Goal: Task Accomplishment & Management: Complete application form

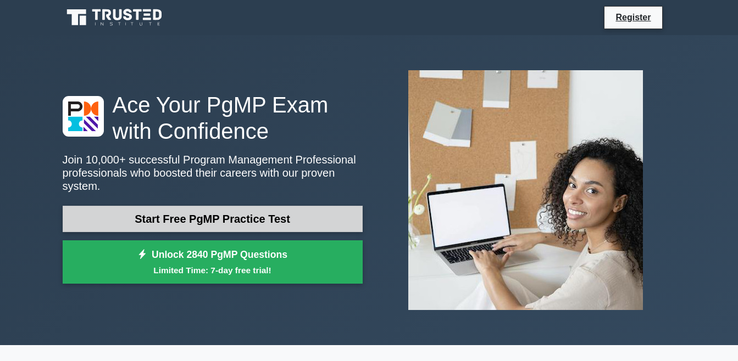
click at [256, 206] on link "Start Free PgMP Practice Test" at bounding box center [213, 219] width 300 height 26
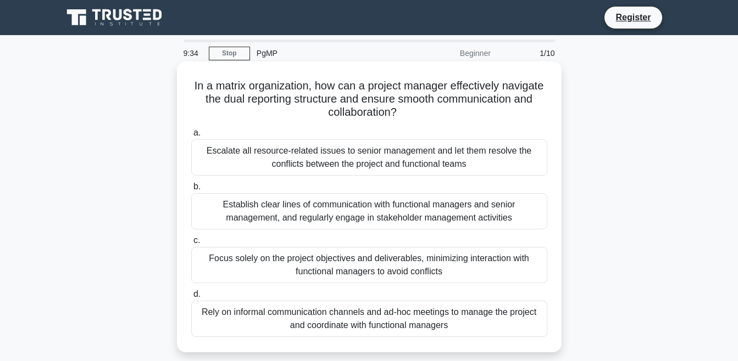
click at [366, 204] on div "Establish clear lines of communication with functional managers and senior mana…" at bounding box center [369, 211] width 356 height 36
click at [191, 191] on input "b. Establish clear lines of communication with functional managers and senior m…" at bounding box center [191, 186] width 0 height 7
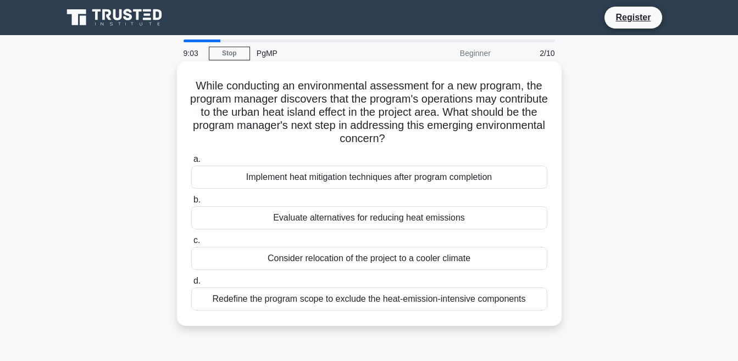
click at [398, 217] on div "Evaluate alternatives for reducing heat emissions" at bounding box center [369, 218] width 356 height 23
click at [191, 204] on input "b. Evaluate alternatives for reducing heat emissions" at bounding box center [191, 200] width 0 height 7
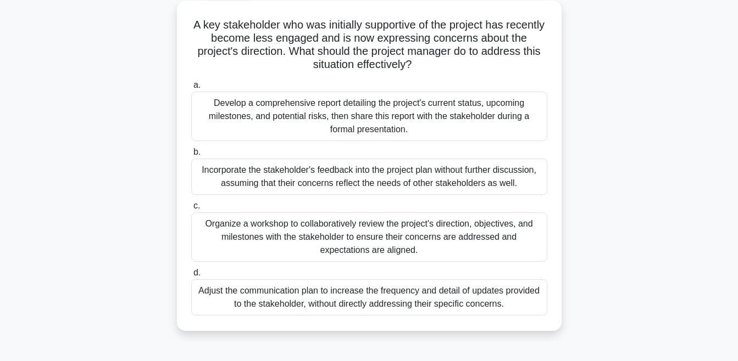
scroll to position [62, 0]
click at [324, 232] on div "Organize a workshop to collaboratively review the project's direction, objectiv…" at bounding box center [369, 235] width 356 height 49
click at [191, 209] on input "c. Organize a workshop to collaboratively review the project's direction, objec…" at bounding box center [191, 205] width 0 height 7
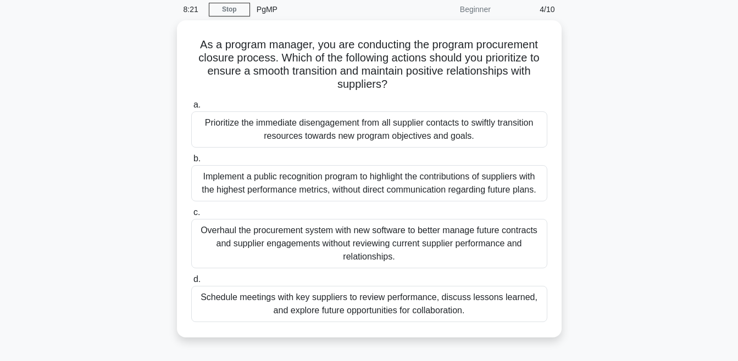
scroll to position [47, 0]
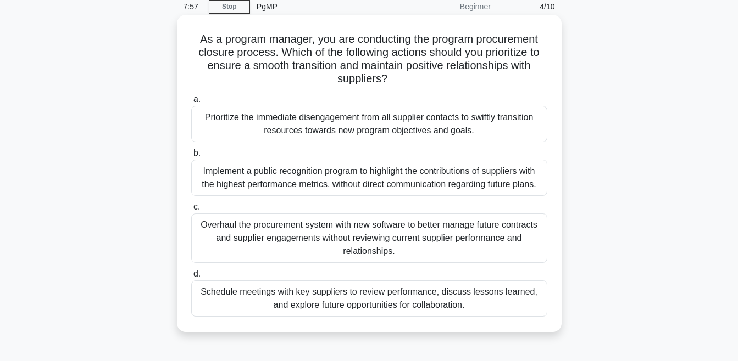
click at [354, 297] on div "Schedule meetings with key suppliers to review performance, discuss lessons lea…" at bounding box center [369, 299] width 356 height 36
click at [191, 278] on input "d. Schedule meetings with key suppliers to review performance, discuss lessons …" at bounding box center [191, 274] width 0 height 7
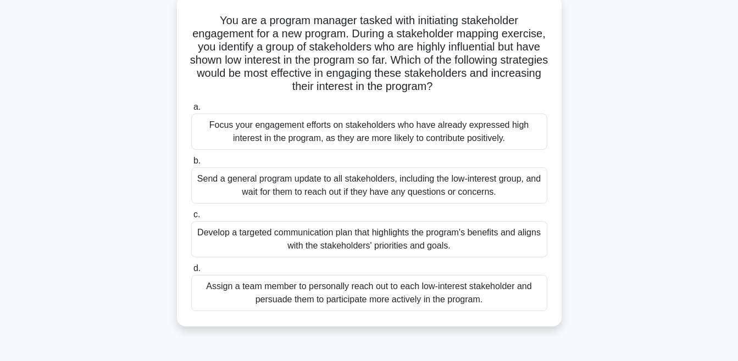
scroll to position [70, 0]
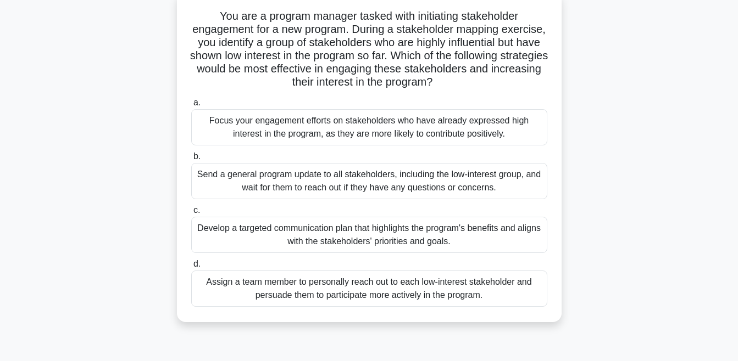
click at [307, 230] on div "Develop a targeted communication plan that highlights the program's benefits an…" at bounding box center [369, 235] width 356 height 36
click at [191, 214] on input "c. Develop a targeted communication plan that highlights the program's benefits…" at bounding box center [191, 210] width 0 height 7
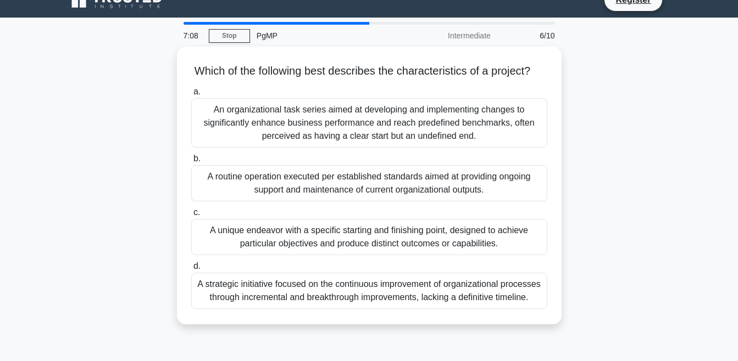
scroll to position [21, 0]
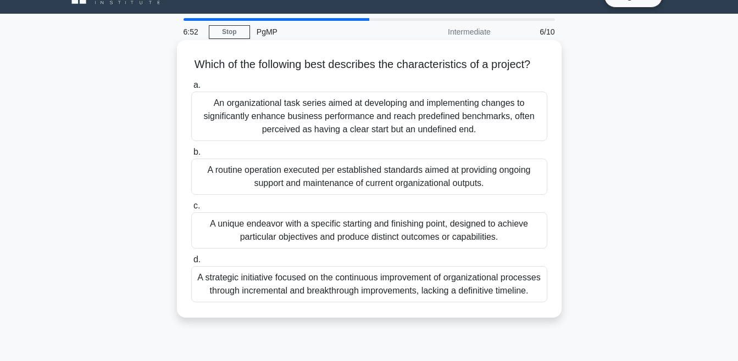
click at [321, 245] on div "A unique endeavor with a specific starting and finishing point, designed to ach…" at bounding box center [369, 231] width 356 height 36
click at [191, 210] on input "c. A unique endeavor with a specific starting and finishing point, designed to …" at bounding box center [191, 206] width 0 height 7
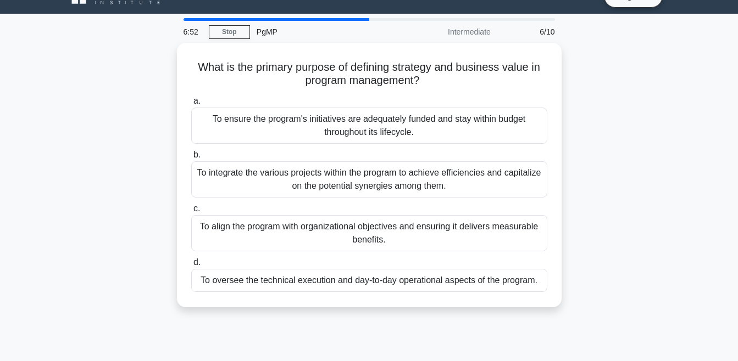
scroll to position [0, 0]
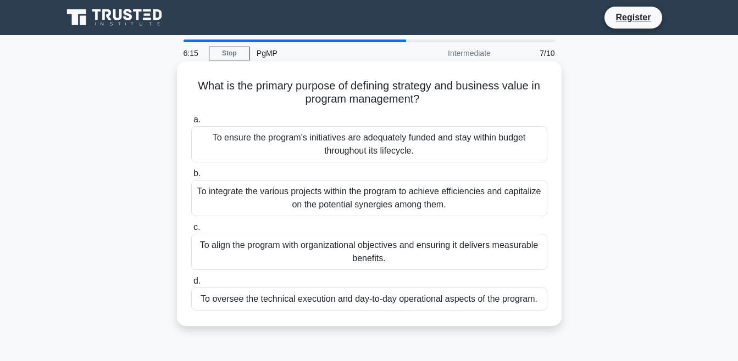
click at [331, 246] on div "To align the program with organizational objectives and ensuring it delivers me…" at bounding box center [369, 252] width 356 height 36
click at [191, 231] on input "c. To align the program with organizational objectives and ensuring it delivers…" at bounding box center [191, 227] width 0 height 7
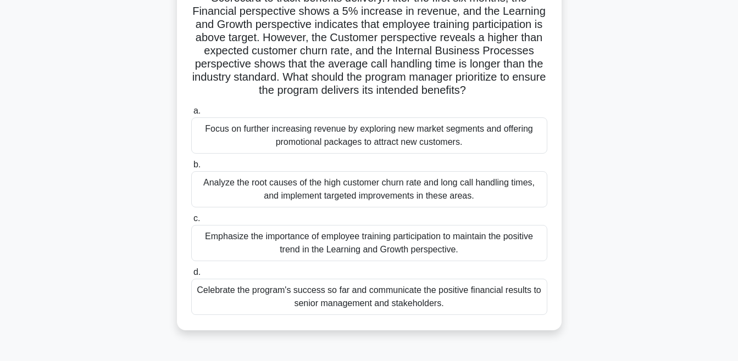
scroll to position [113, 0]
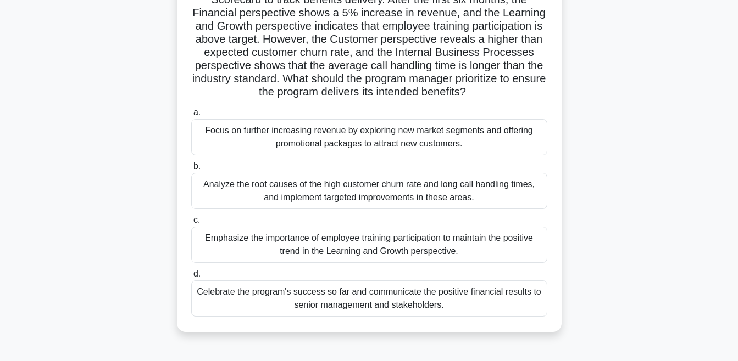
click at [318, 206] on div "Analyze the root causes of the high customer churn rate and long call handling …" at bounding box center [369, 191] width 356 height 36
click at [191, 170] on input "b. Analyze the root causes of the high customer churn rate and long call handli…" at bounding box center [191, 166] width 0 height 7
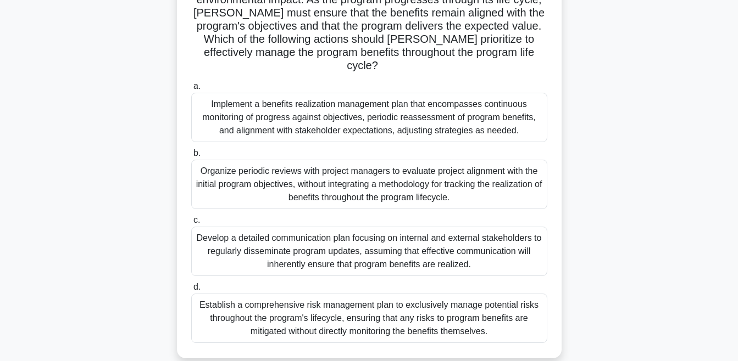
scroll to position [159, 0]
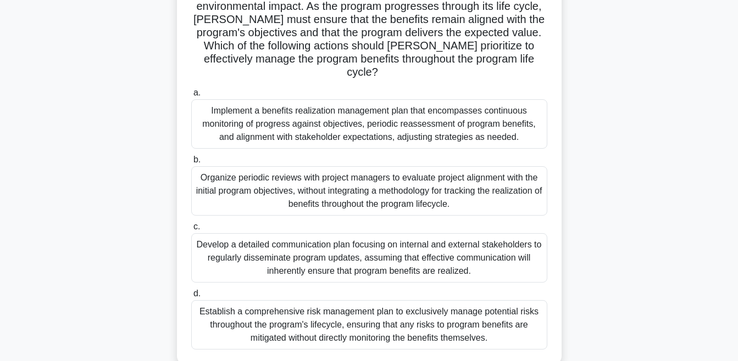
click at [388, 112] on div "Implement a benefits realization management plan that encompasses continuous mo…" at bounding box center [369, 123] width 356 height 49
click at [191, 97] on input "a. Implement a benefits realization management plan that encompasses continuous…" at bounding box center [191, 93] width 0 height 7
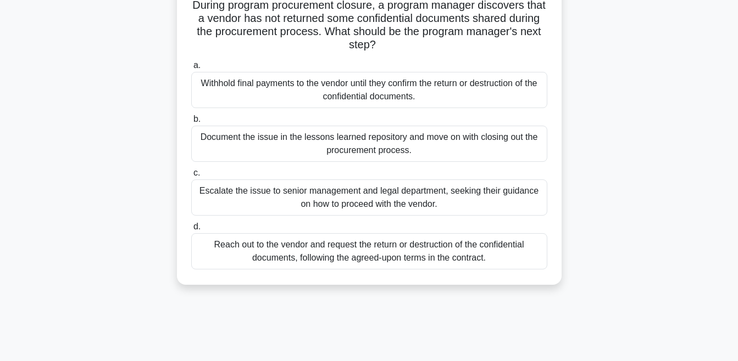
scroll to position [86, 0]
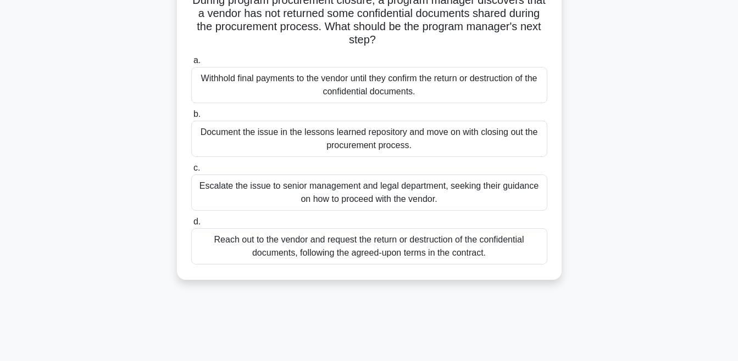
click at [380, 249] on div "Reach out to the vendor and request the return or destruction of the confidenti…" at bounding box center [369, 247] width 356 height 36
click at [191, 226] on input "d. Reach out to the vendor and request the return or destruction of the confide…" at bounding box center [191, 222] width 0 height 7
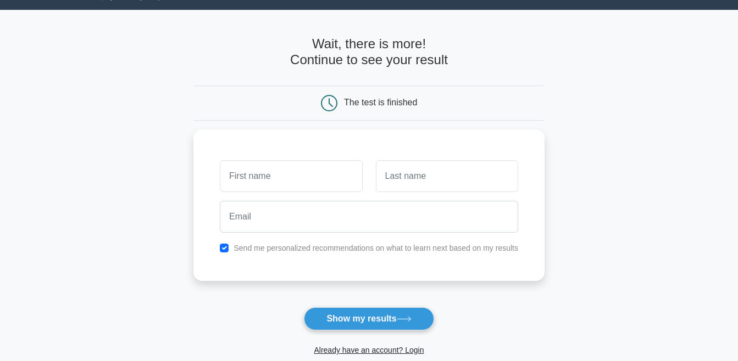
scroll to position [32, 0]
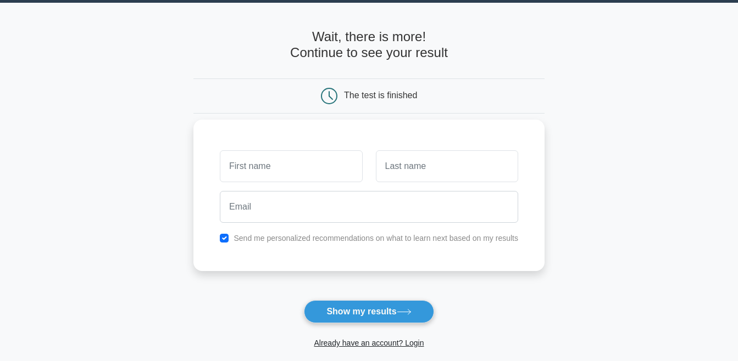
click at [252, 165] on input "text" at bounding box center [291, 167] width 142 height 32
type input "Shaik"
click at [413, 175] on input "text" at bounding box center [447, 167] width 142 height 32
type input "[PERSON_NAME]"
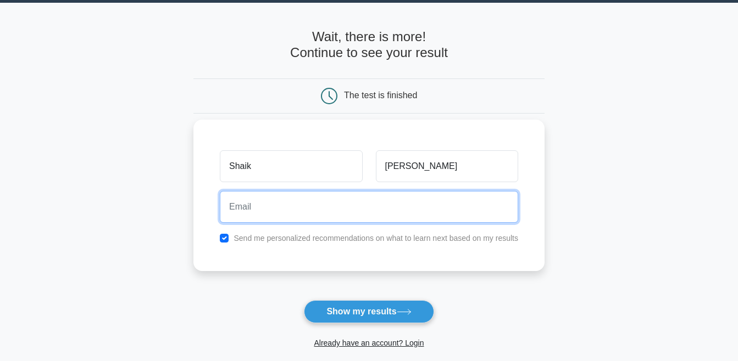
click at [290, 204] on input "email" at bounding box center [369, 207] width 298 height 32
type input "[EMAIL_ADDRESS][DOMAIN_NAME]"
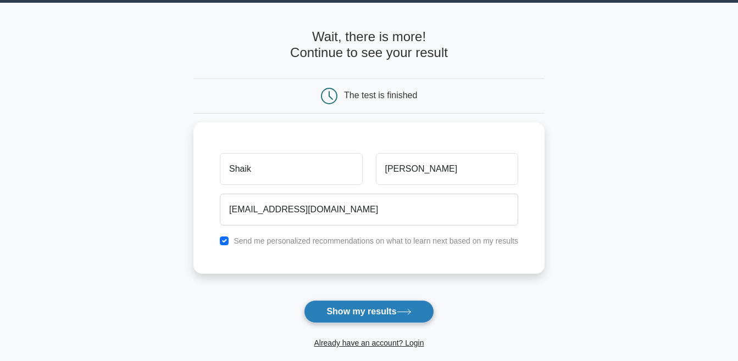
click at [359, 311] on button "Show my results" at bounding box center [369, 311] width 130 height 23
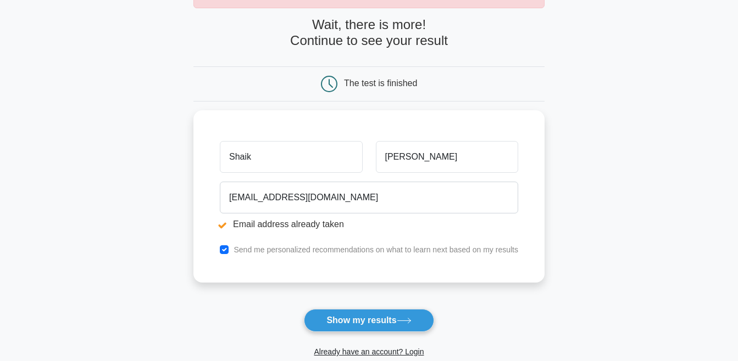
scroll to position [89, 0]
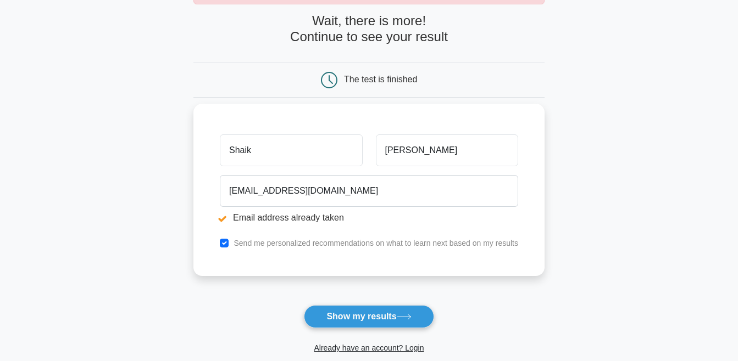
click at [215, 249] on div "Send me personalized recommendations on what to learn next based on my results" at bounding box center [368, 243] width 311 height 13
click at [229, 242] on input "checkbox" at bounding box center [224, 243] width 9 height 9
checkbox input "false"
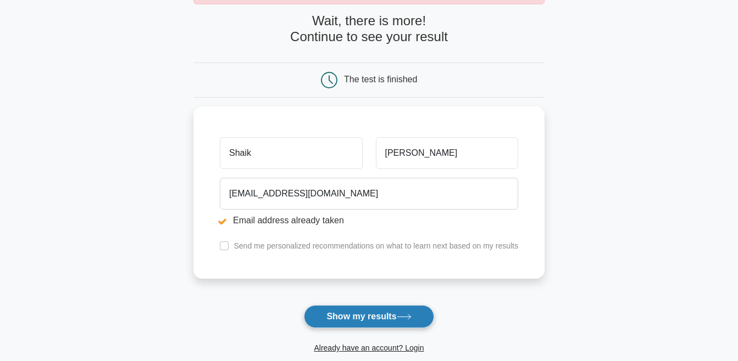
click at [365, 315] on button "Show my results" at bounding box center [369, 316] width 130 height 23
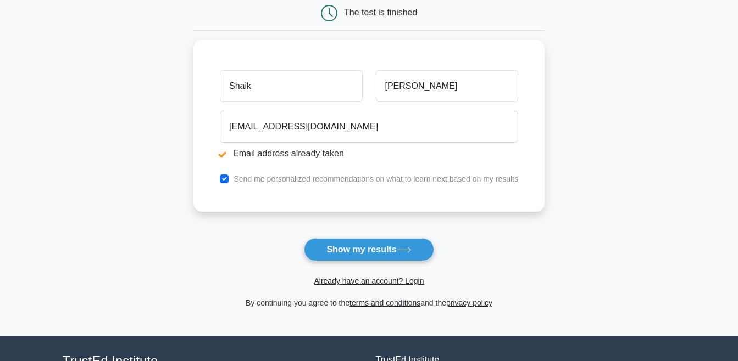
scroll to position [171, 0]
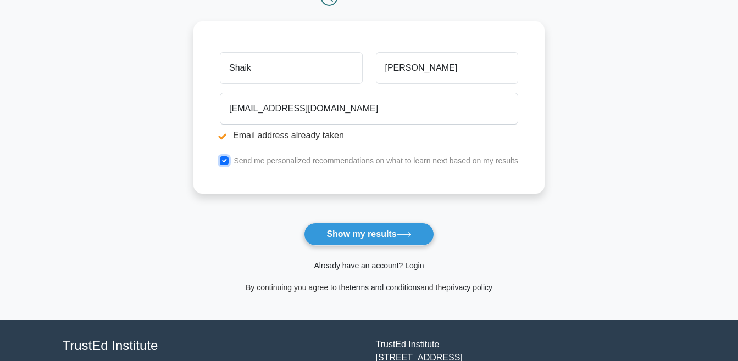
click at [229, 162] on input "checkbox" at bounding box center [224, 161] width 9 height 9
checkbox input "false"
click at [316, 59] on input "Shaik" at bounding box center [291, 68] width 142 height 32
type input "S"
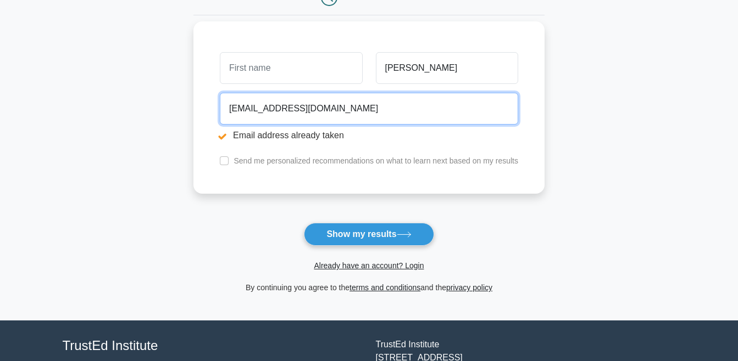
click at [398, 113] on input "[EMAIL_ADDRESS][DOMAIN_NAME]" at bounding box center [369, 109] width 298 height 32
type input "mdmal"
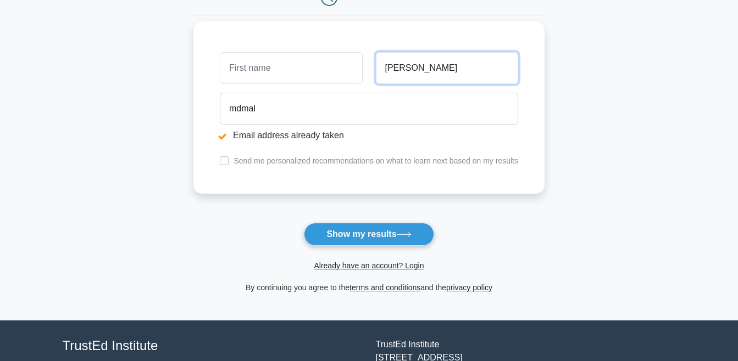
click at [436, 68] on input "[PERSON_NAME]" at bounding box center [447, 68] width 142 height 32
type input "M"
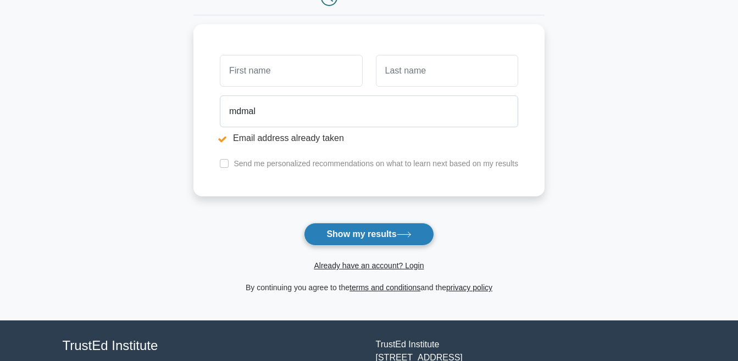
click at [378, 232] on button "Show my results" at bounding box center [369, 234] width 130 height 23
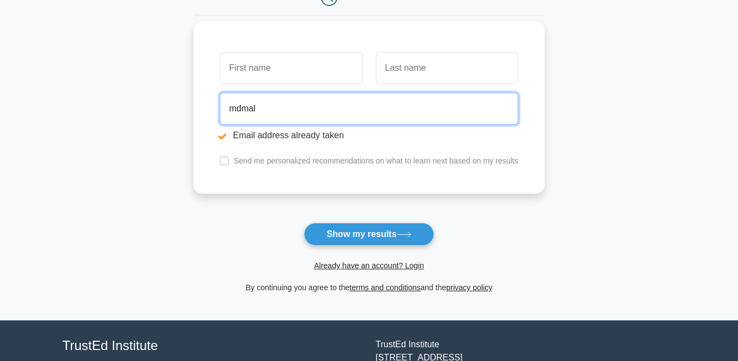
click at [305, 104] on input "mdmal" at bounding box center [369, 109] width 298 height 32
type input "[EMAIL_ADDRESS][DOMAIN_NAME]"
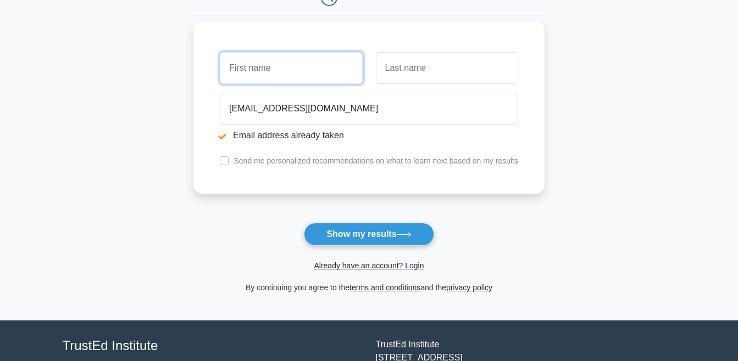
click at [297, 69] on input "text" at bounding box center [291, 68] width 142 height 32
type input "Shaik"
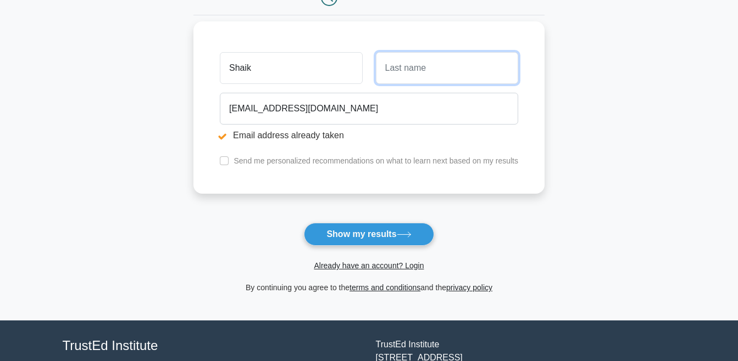
click at [391, 70] on input "text" at bounding box center [447, 68] width 142 height 32
type input "[PERSON_NAME]"
click at [225, 161] on input "checkbox" at bounding box center [224, 161] width 9 height 9
checkbox input "true"
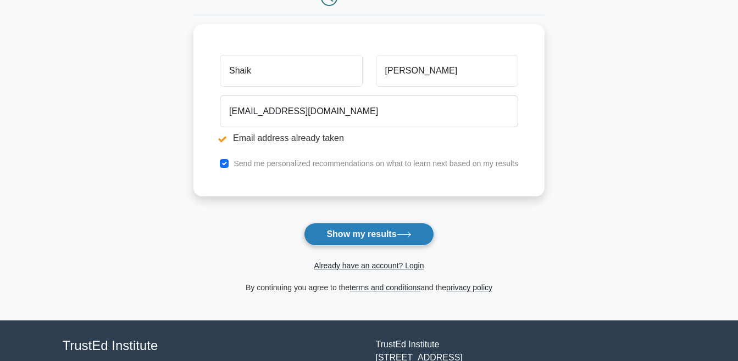
click at [385, 225] on button "Show my results" at bounding box center [369, 234] width 130 height 23
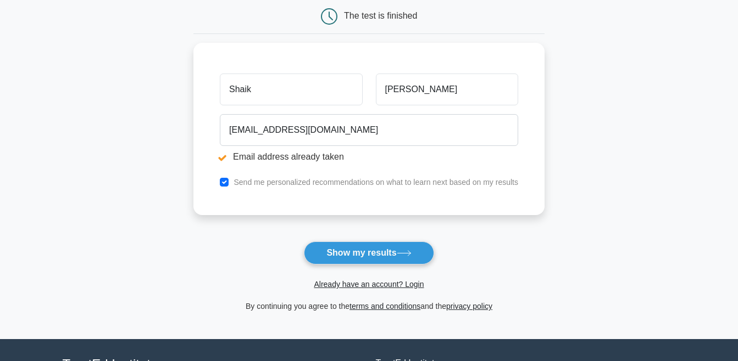
scroll to position [154, 0]
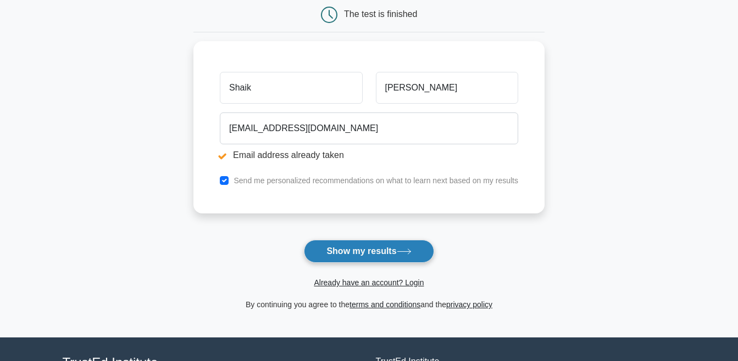
click at [387, 253] on button "Show my results" at bounding box center [369, 251] width 130 height 23
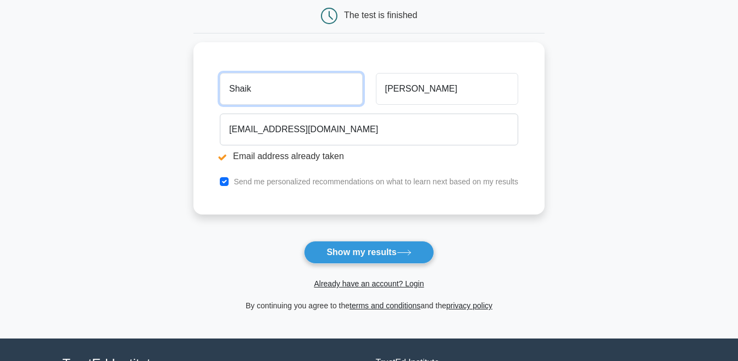
scroll to position [253, 0]
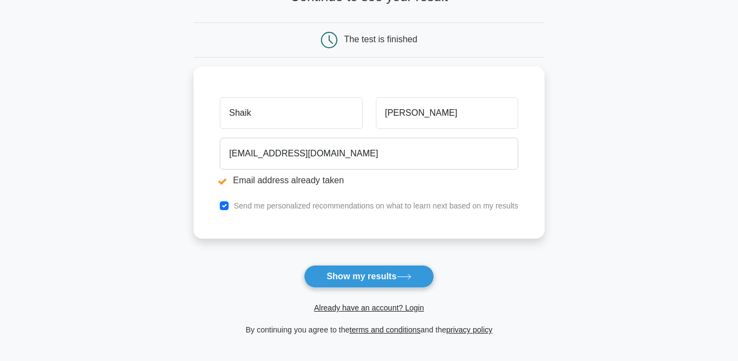
scroll to position [130, 0]
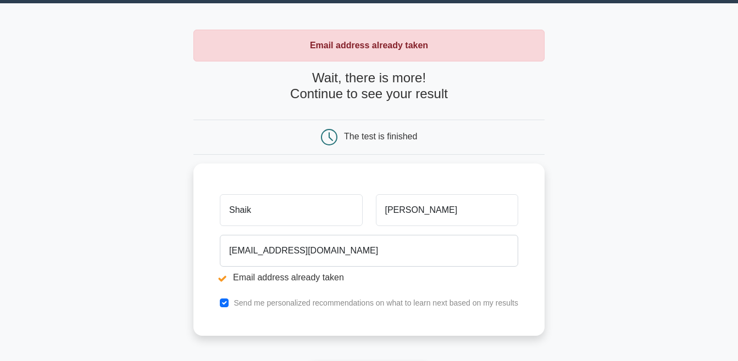
scroll to position [26, 0]
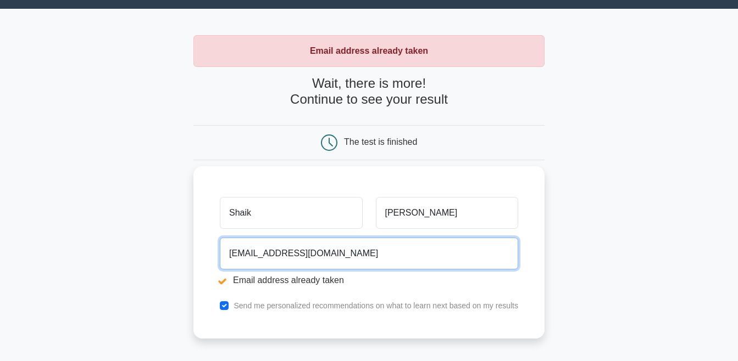
click at [326, 248] on input "[EMAIL_ADDRESS][DOMAIN_NAME]" at bounding box center [369, 254] width 298 height 32
type input "m"
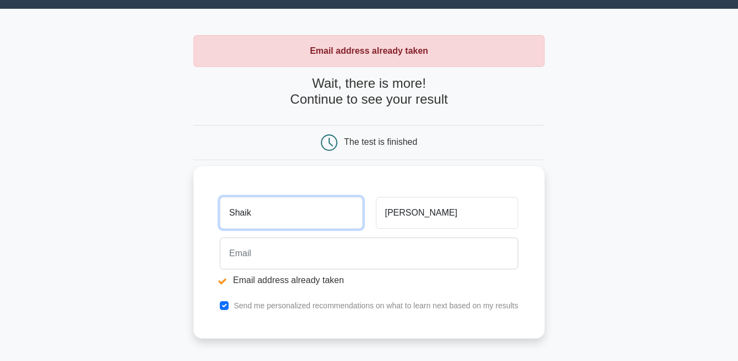
click at [302, 212] on input "Shaik" at bounding box center [291, 213] width 142 height 32
type input "[PERSON_NAME]"
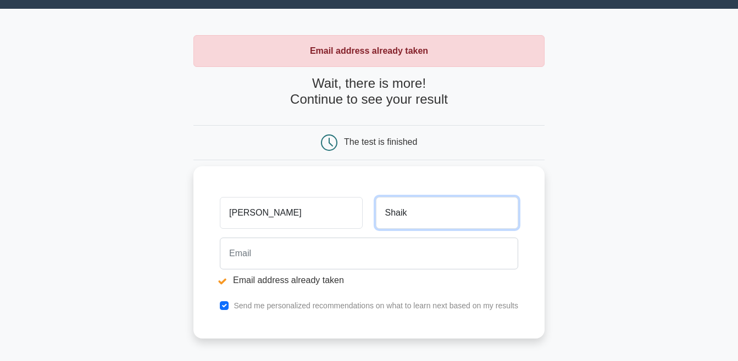
type input "Shaik"
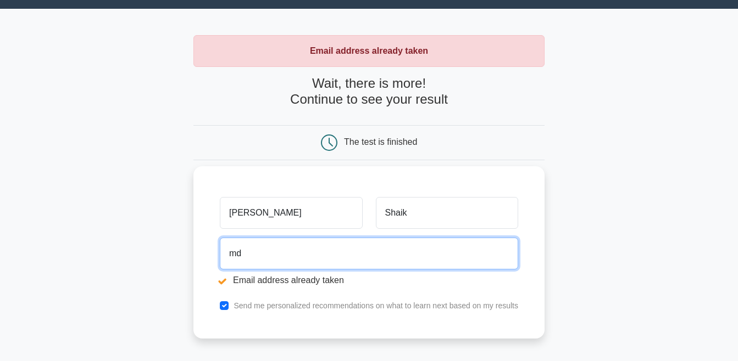
type input "mdmalik@hotmail.com"
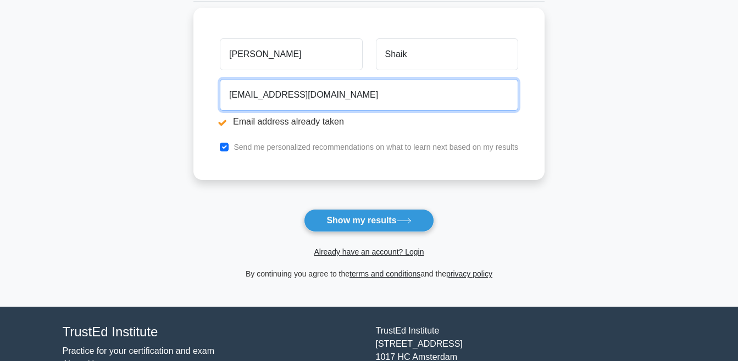
scroll to position [188, 0]
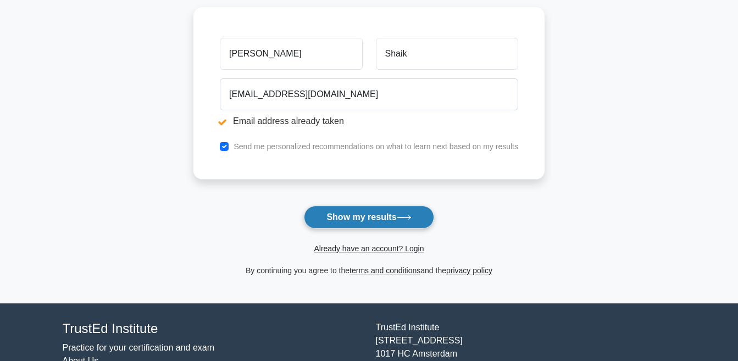
click at [348, 216] on button "Show my results" at bounding box center [369, 217] width 130 height 23
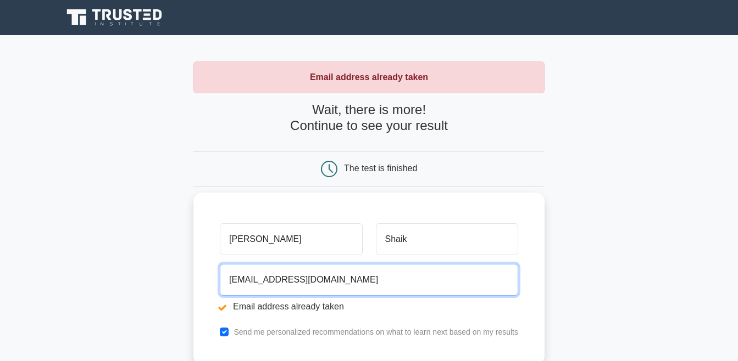
click at [327, 280] on input "[EMAIL_ADDRESS][DOMAIN_NAME]" at bounding box center [369, 280] width 298 height 32
type input "m"
click at [283, 281] on input "sha" at bounding box center [369, 280] width 298 height 32
type input "[EMAIL_ADDRESS][DOMAIN_NAME]"
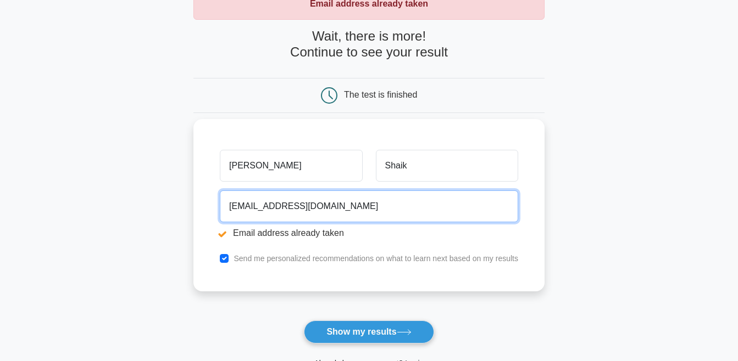
scroll to position [81, 0]
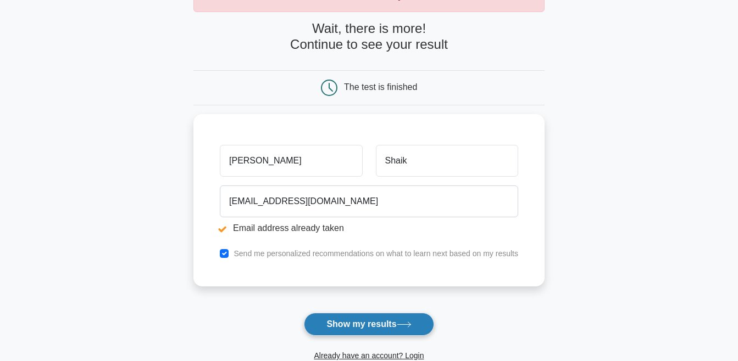
click at [358, 324] on button "Show my results" at bounding box center [369, 324] width 130 height 23
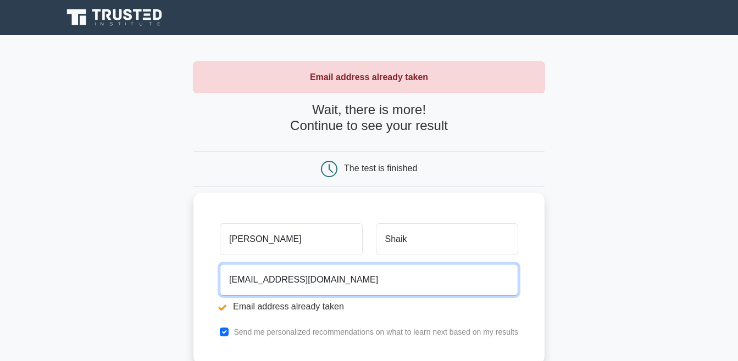
click at [362, 292] on input "[EMAIL_ADDRESS][DOMAIN_NAME]" at bounding box center [369, 280] width 298 height 32
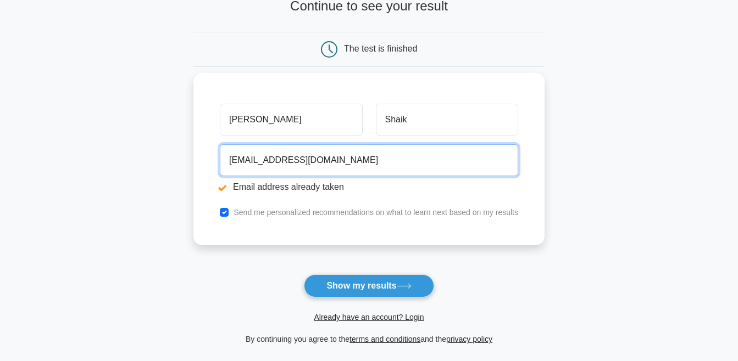
scroll to position [122, 0]
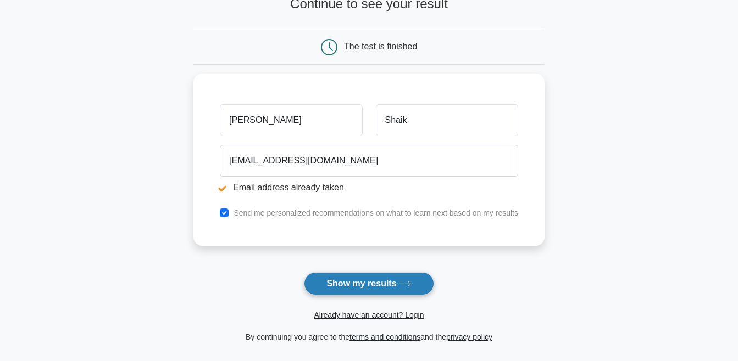
click at [392, 285] on button "Show my results" at bounding box center [369, 283] width 130 height 23
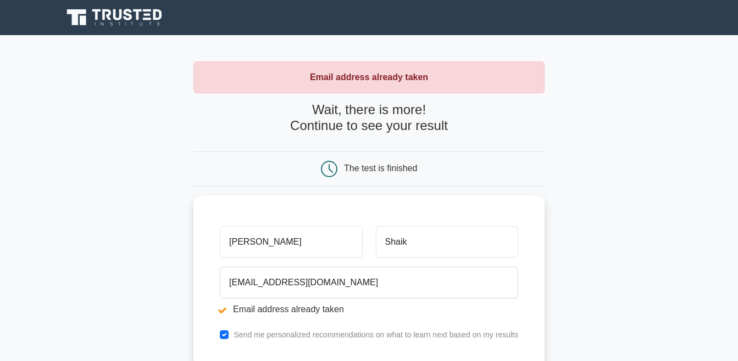
click at [377, 173] on div "The test is finished" at bounding box center [380, 168] width 73 height 9
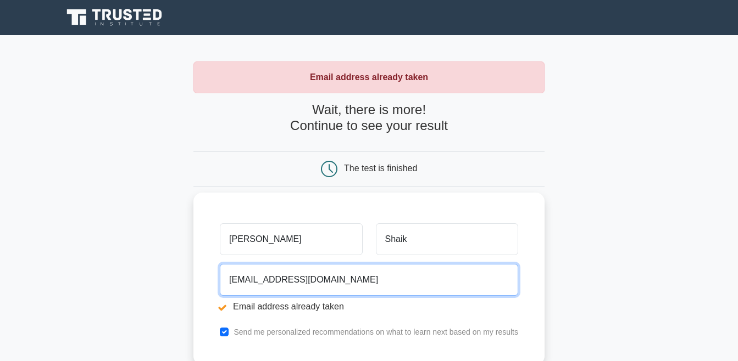
click at [272, 279] on input "[EMAIL_ADDRESS][DOMAIN_NAME]" at bounding box center [369, 280] width 298 height 32
click at [325, 280] on input "[EMAIL_ADDRESS][DOMAIN_NAME]" at bounding box center [369, 280] width 298 height 32
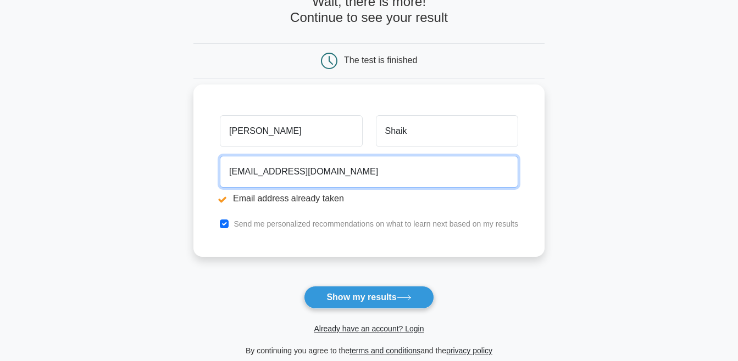
scroll to position [118, 0]
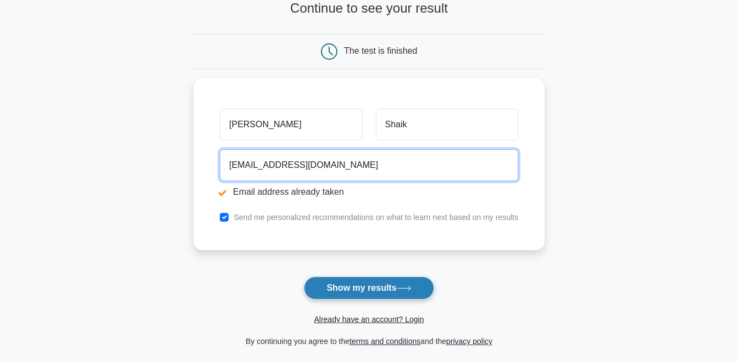
type input "[EMAIL_ADDRESS][DOMAIN_NAME]"
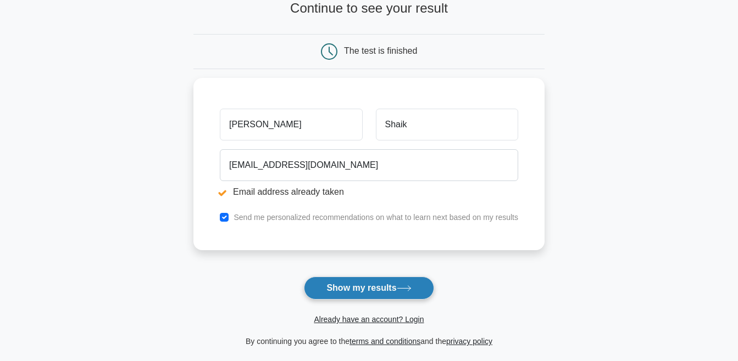
click at [396, 291] on button "Show my results" at bounding box center [369, 288] width 130 height 23
